Goal: Information Seeking & Learning: Learn about a topic

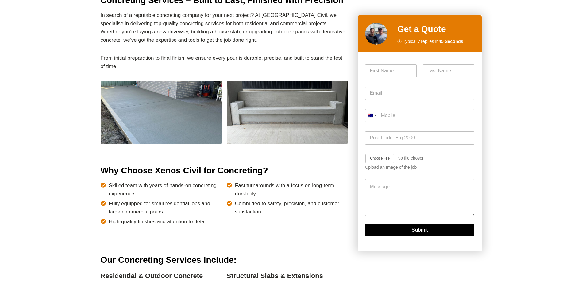
scroll to position [337, 0]
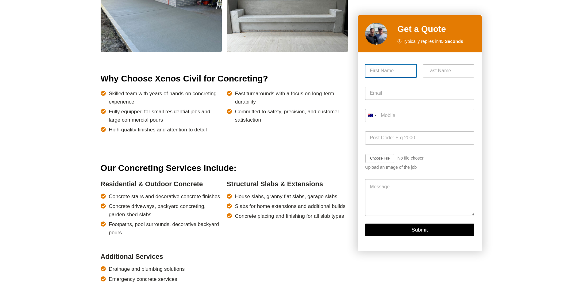
click at [375, 76] on input "First" at bounding box center [391, 70] width 52 height 13
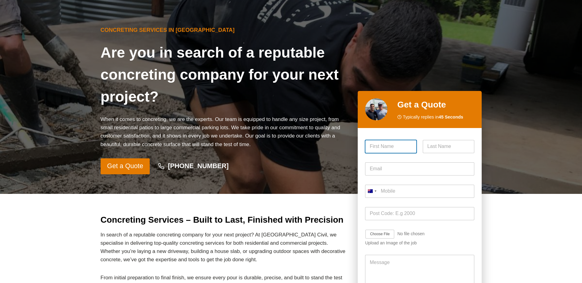
scroll to position [0, 0]
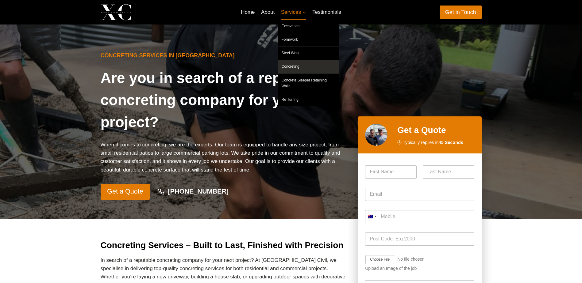
click at [293, 67] on link "Concreting" at bounding box center [308, 66] width 61 height 13
click at [290, 11] on span "Services Expand" at bounding box center [293, 12] width 25 height 8
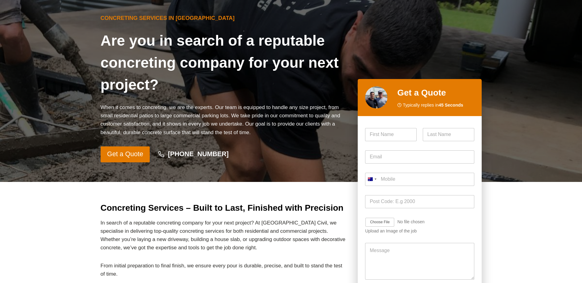
scroll to position [123, 0]
